Goal: Find specific page/section: Find specific page/section

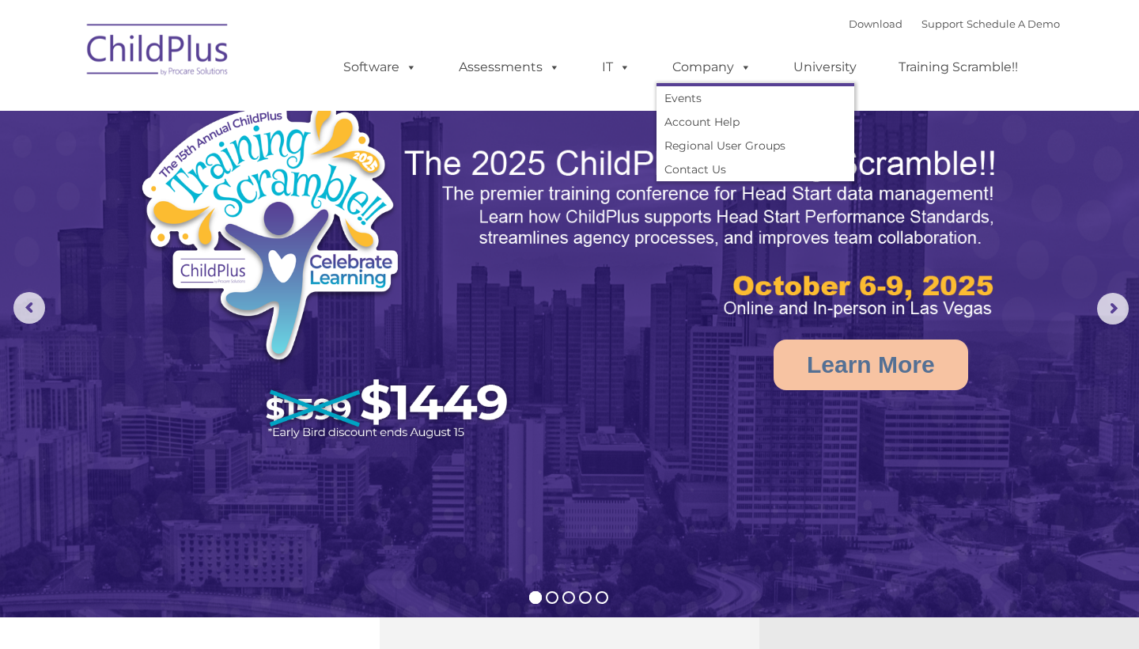
select select "MEDIUM"
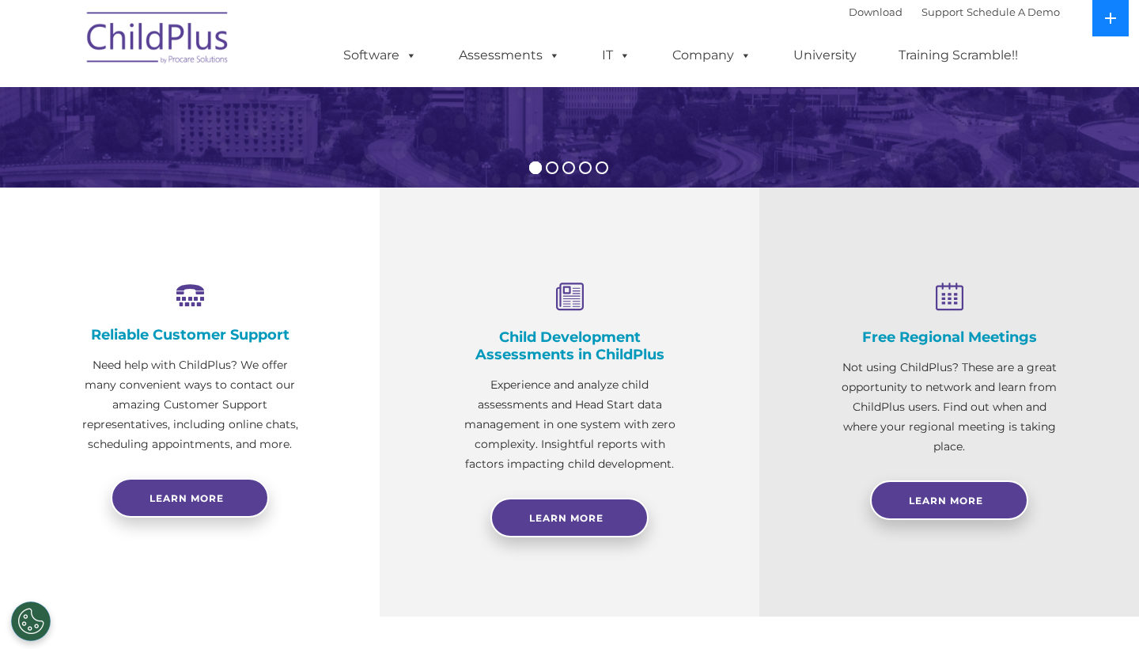
scroll to position [35, 0]
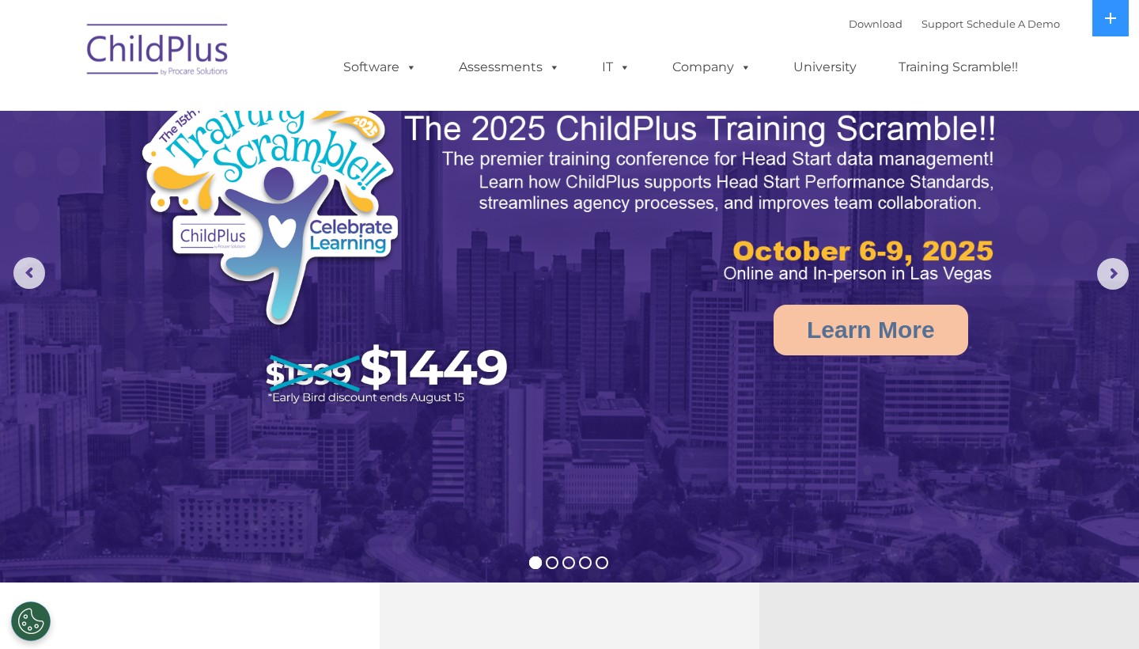
click at [1112, 39] on nav "Download Support | Schedule A Demo  MENU MENU Software ChildPlus: The original…" at bounding box center [569, 55] width 1139 height 111
click at [1112, 27] on button at bounding box center [1110, 18] width 36 height 36
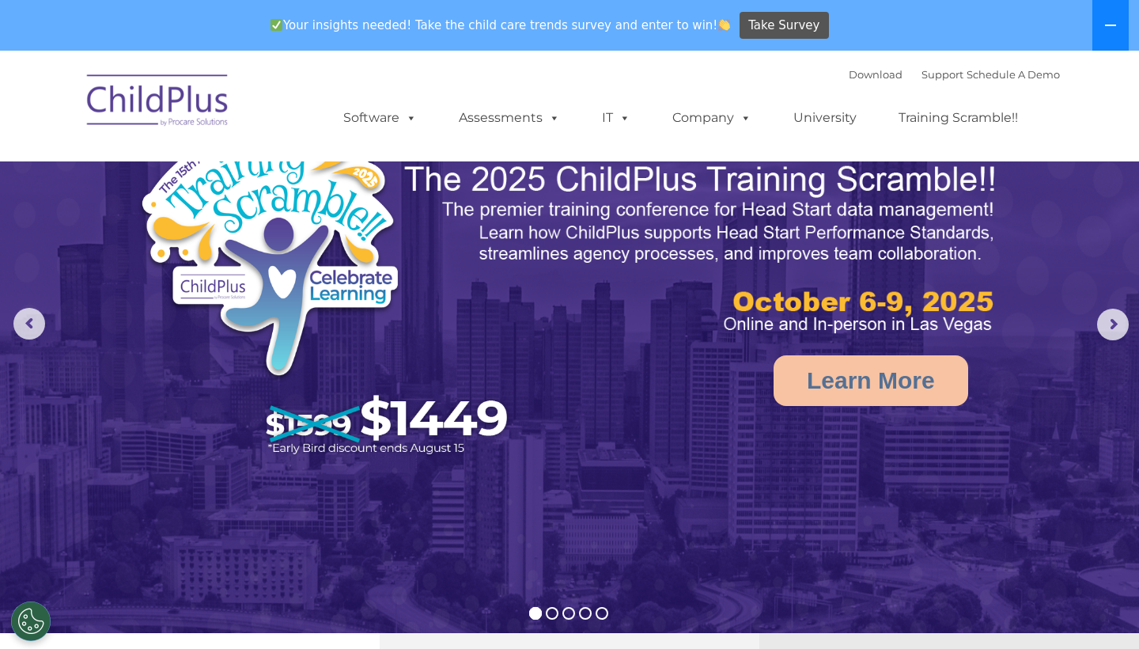
click at [1111, 26] on icon at bounding box center [1110, 25] width 13 height 13
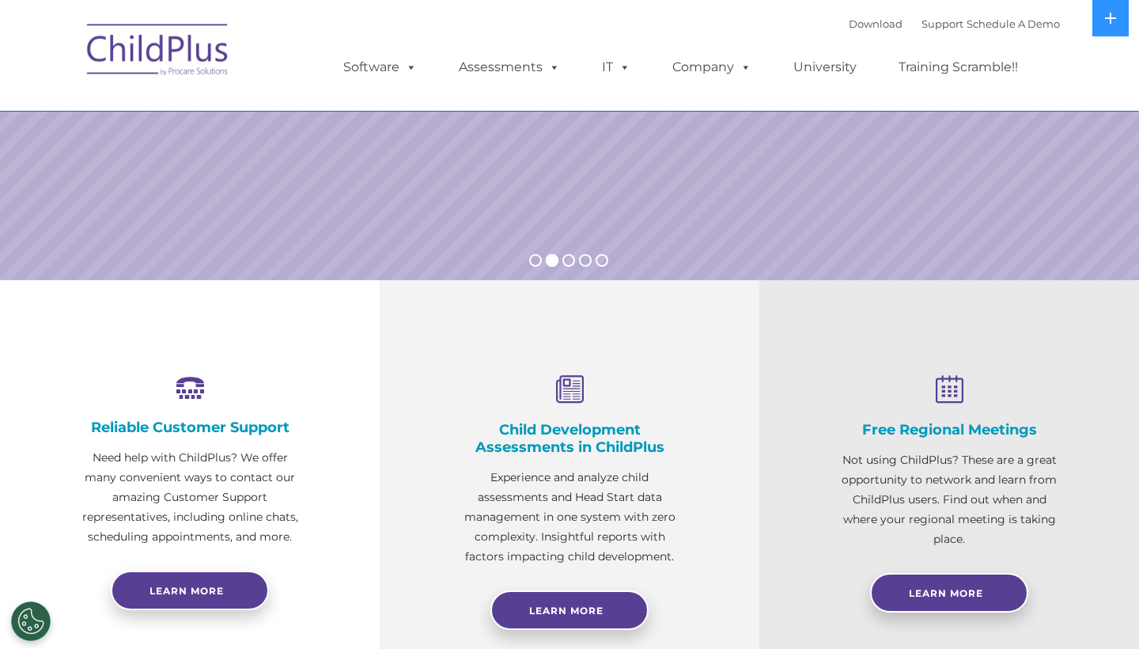
scroll to position [0, 0]
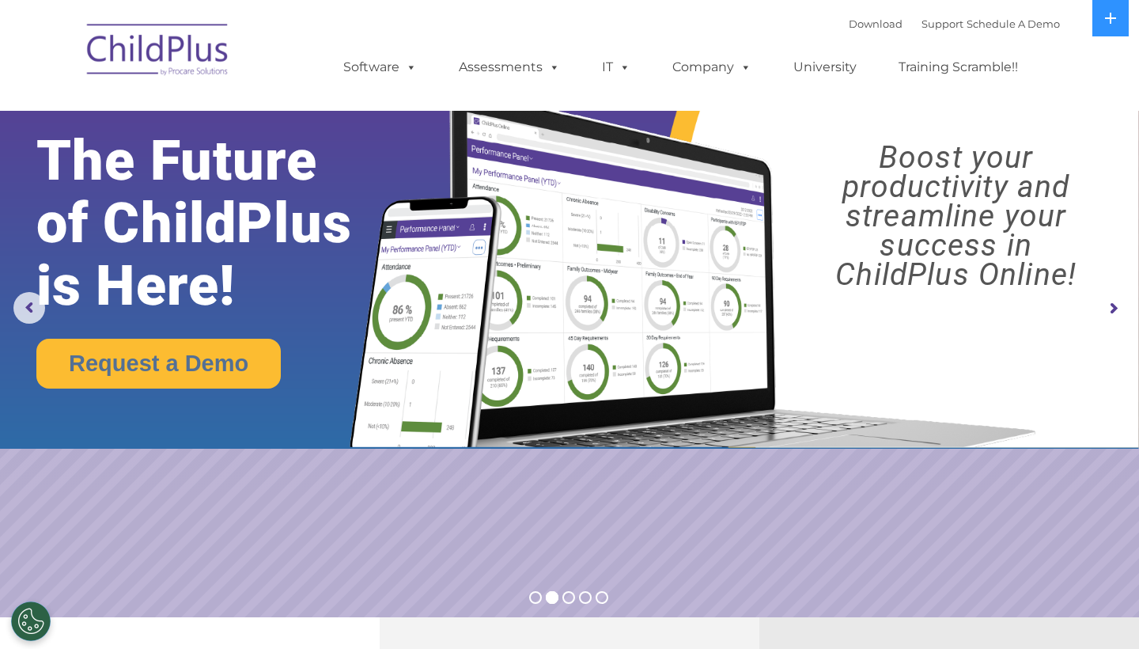
click at [149, 53] on img at bounding box center [158, 52] width 158 height 79
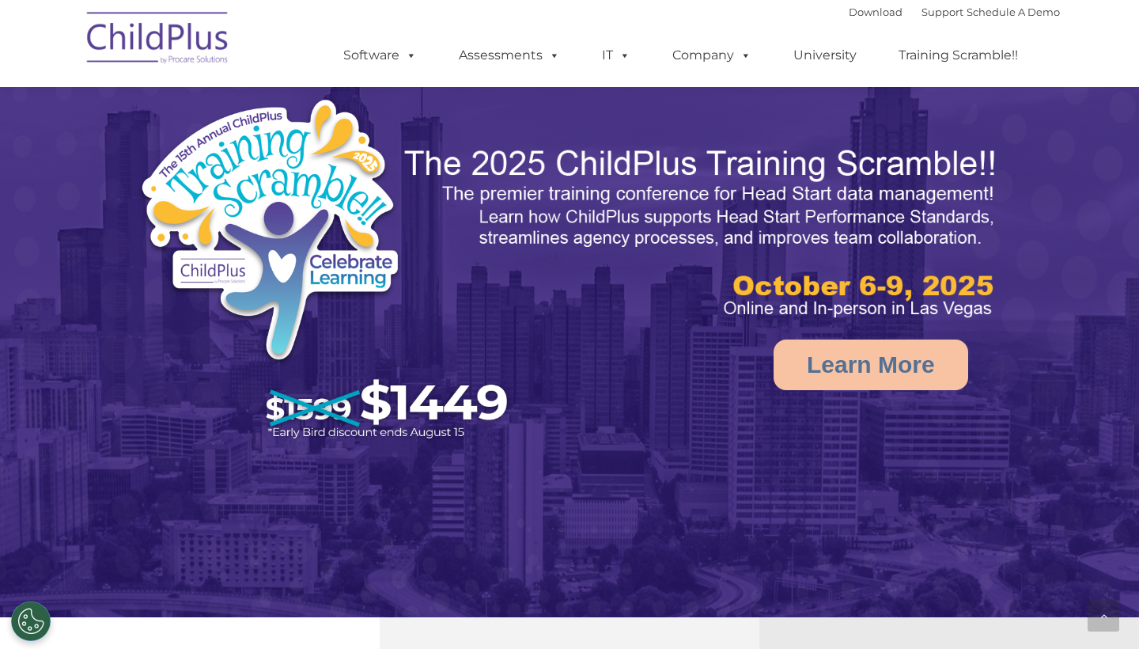
scroll to position [1385, 0]
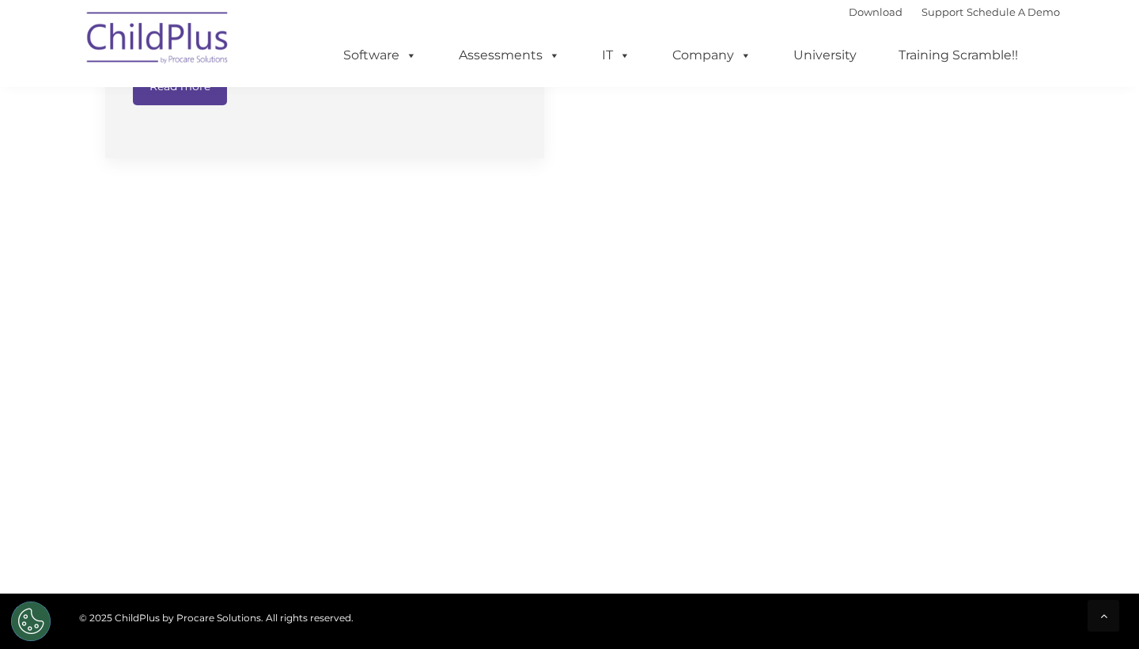
select select "MEDIUM"
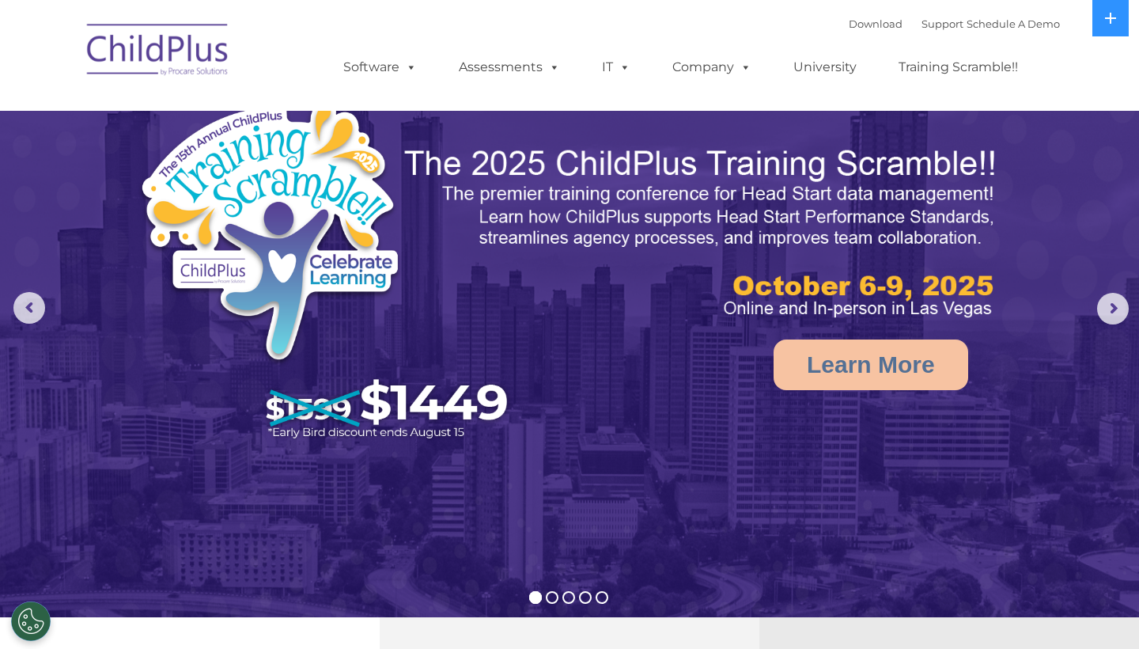
scroll to position [0, 0]
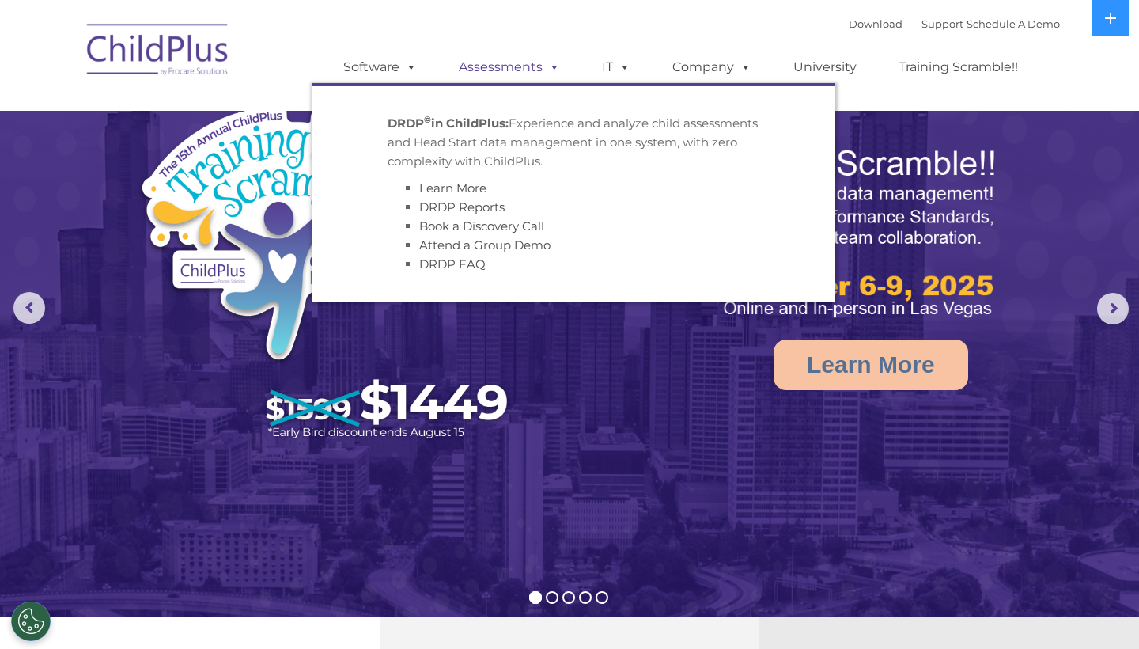
click at [558, 65] on span at bounding box center [551, 66] width 17 height 15
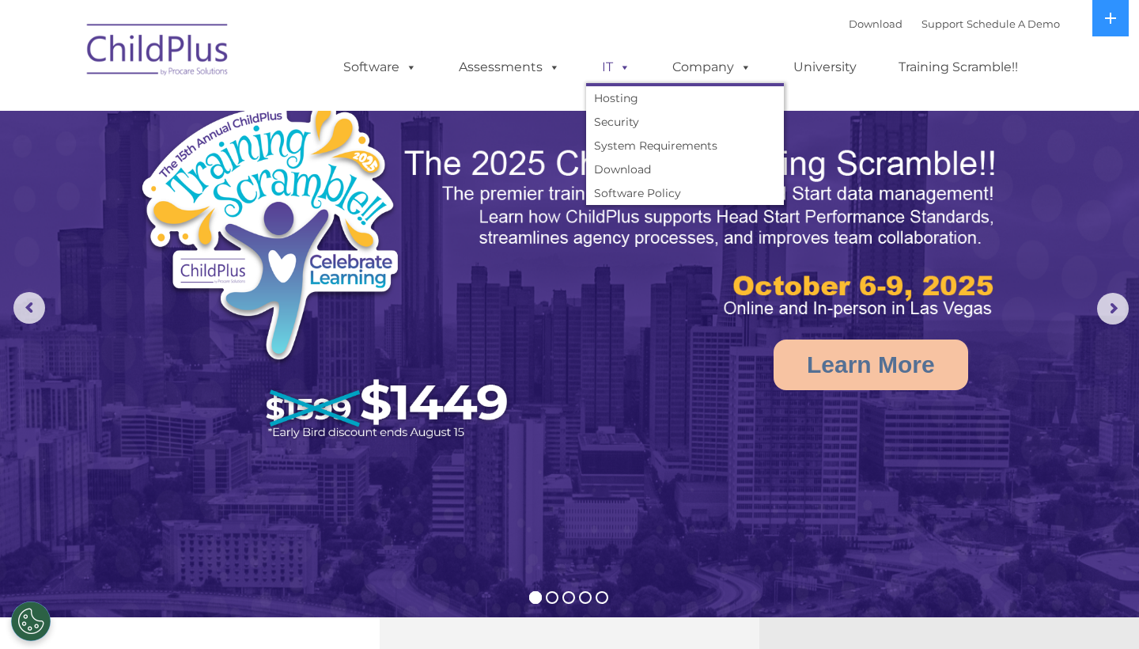
click at [623, 71] on span at bounding box center [621, 66] width 17 height 15
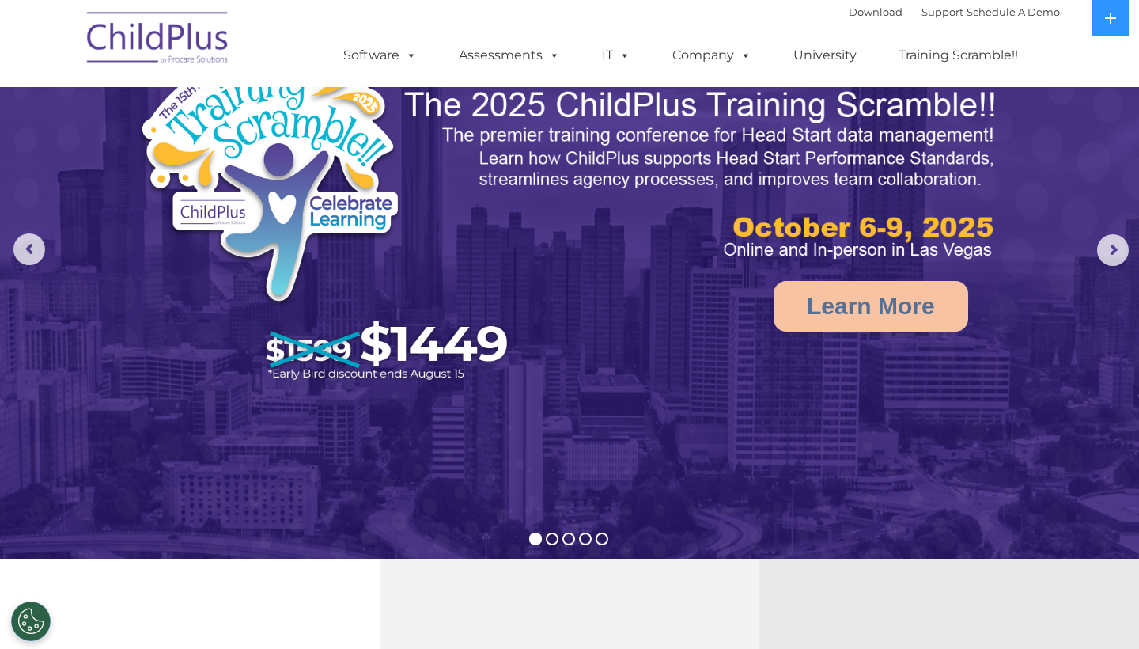
scroll to position [60, 0]
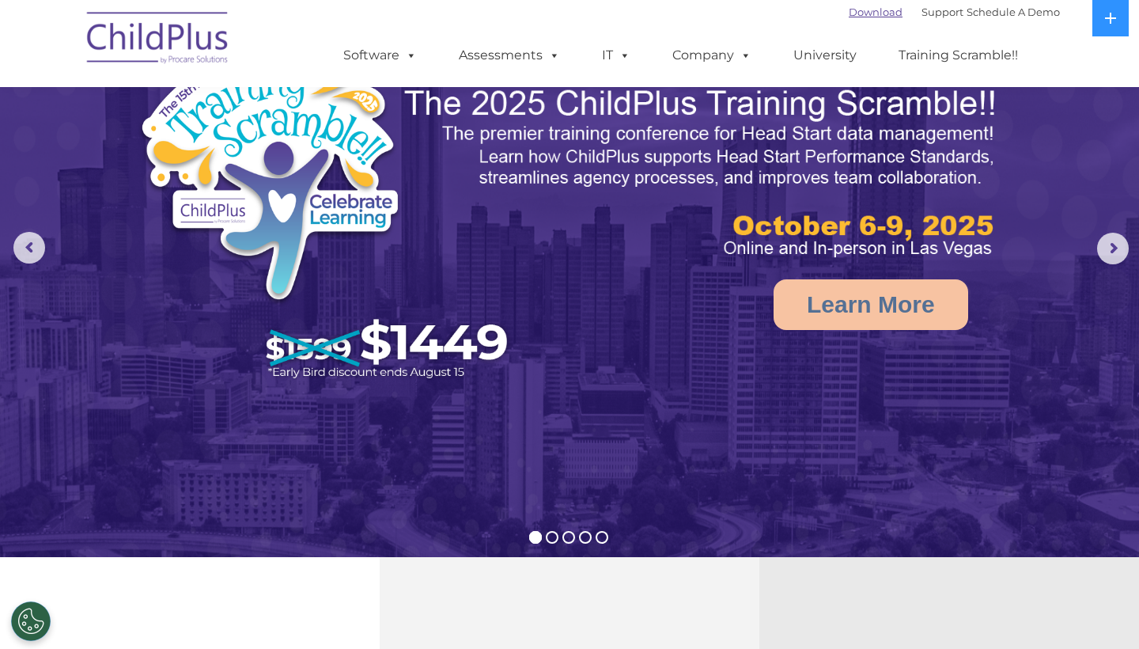
click at [872, 15] on link "Download" at bounding box center [876, 12] width 54 height 13
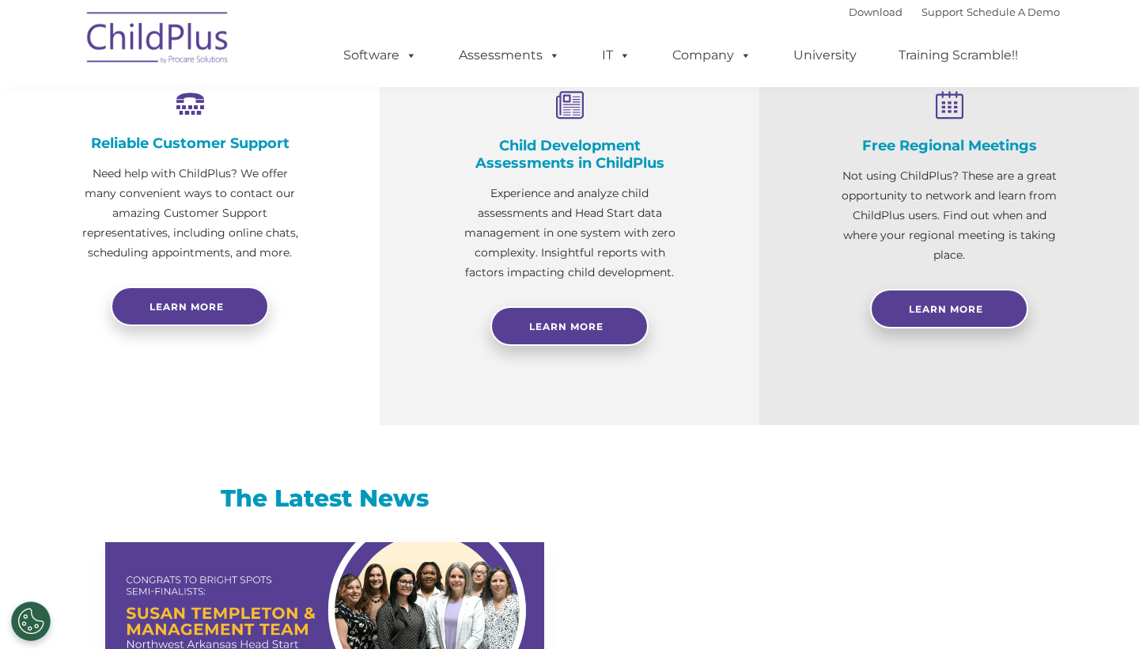
select select "MEDIUM"
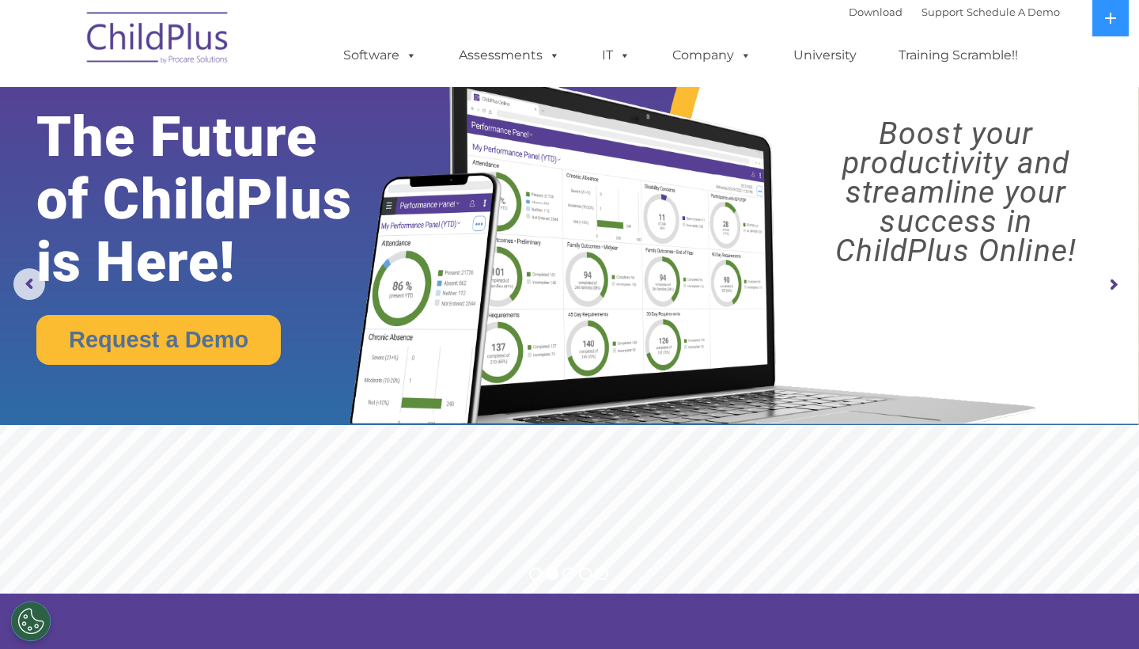
click at [138, 23] on img at bounding box center [158, 40] width 158 height 79
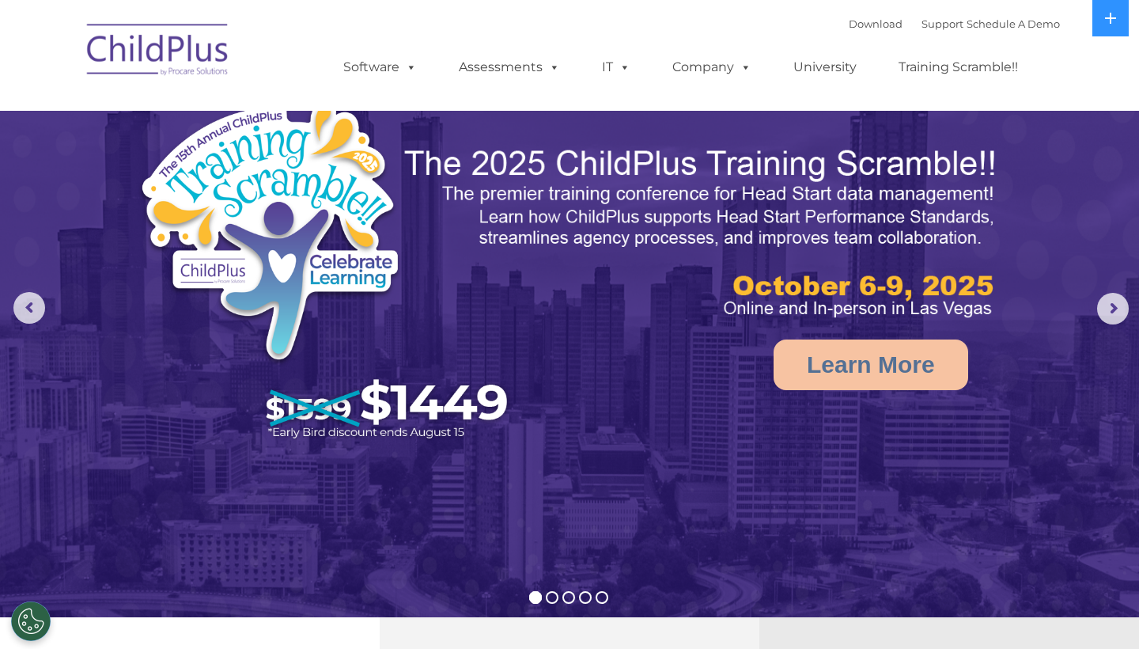
select select "MEDIUM"
